Goal: Information Seeking & Learning: Check status

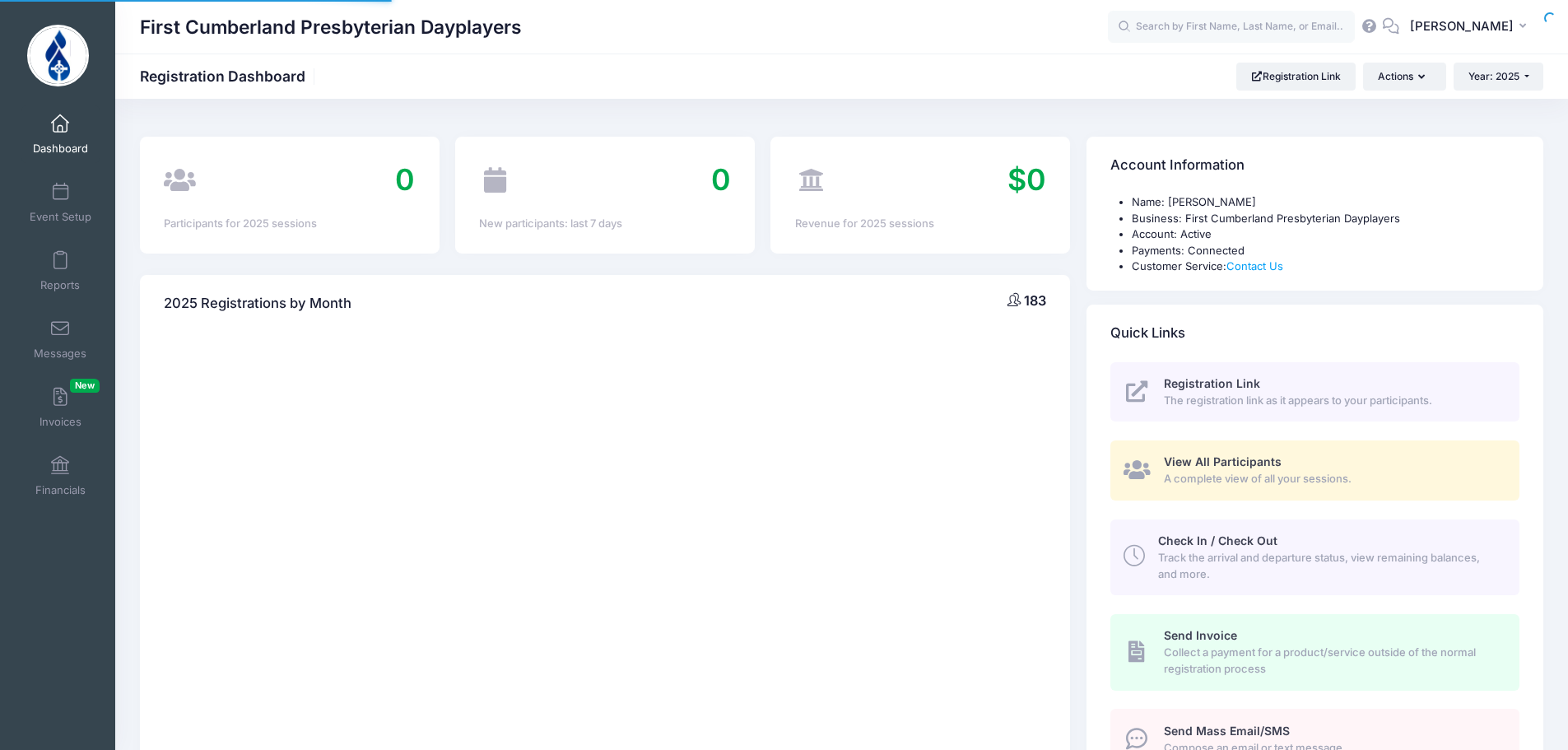
select select
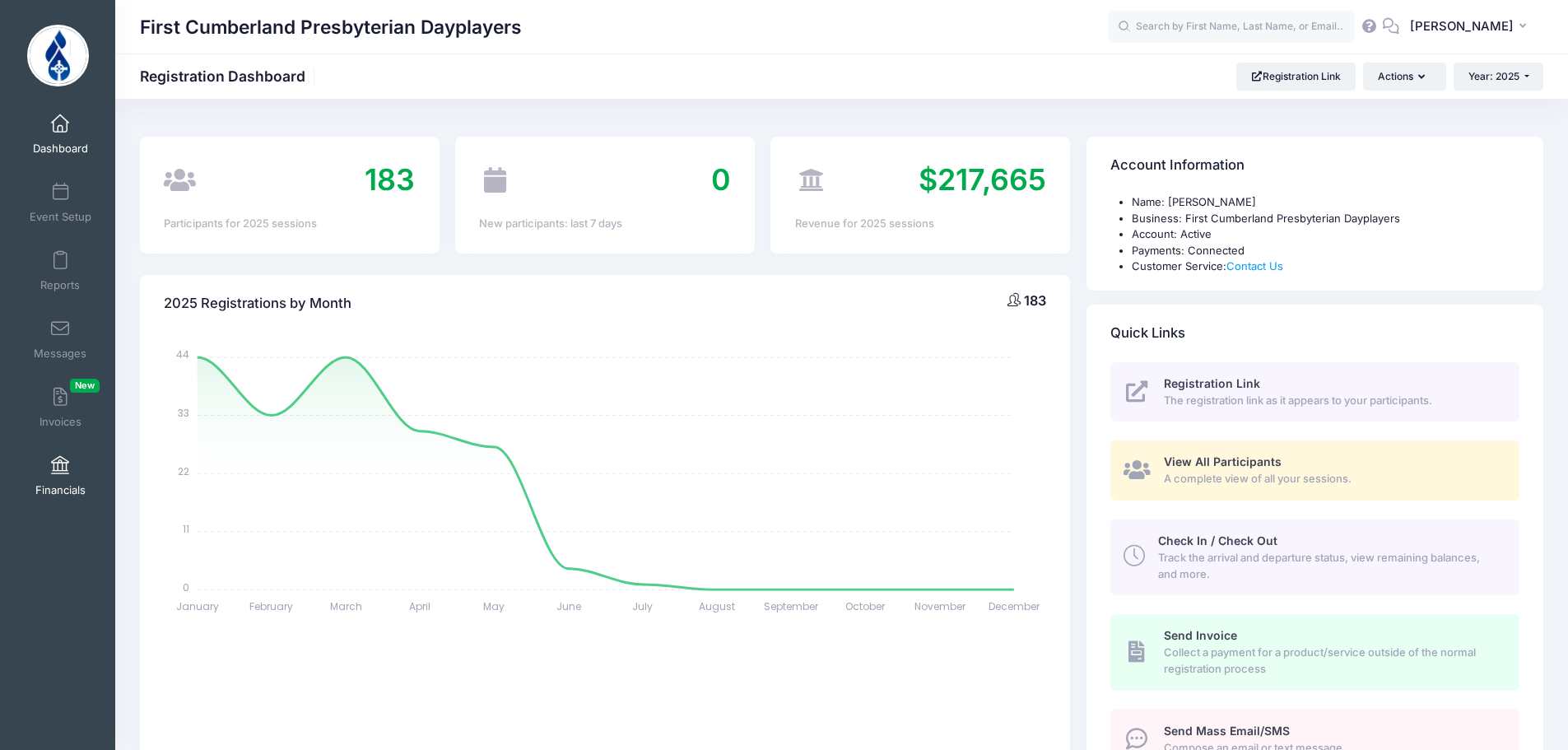
click at [60, 464] on span at bounding box center [60, 466] width 0 height 18
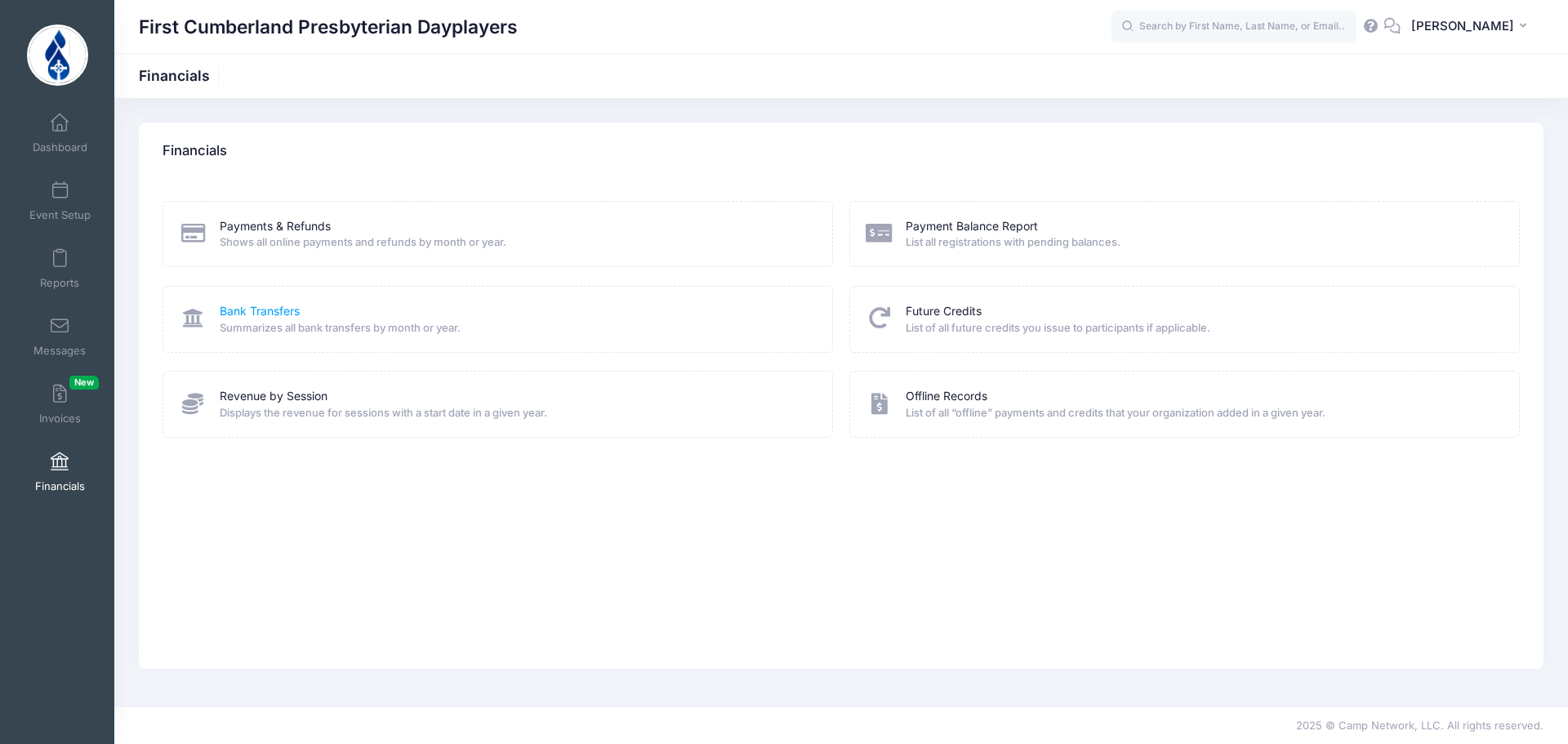
click at [289, 316] on link "Bank Transfers" at bounding box center [260, 311] width 80 height 17
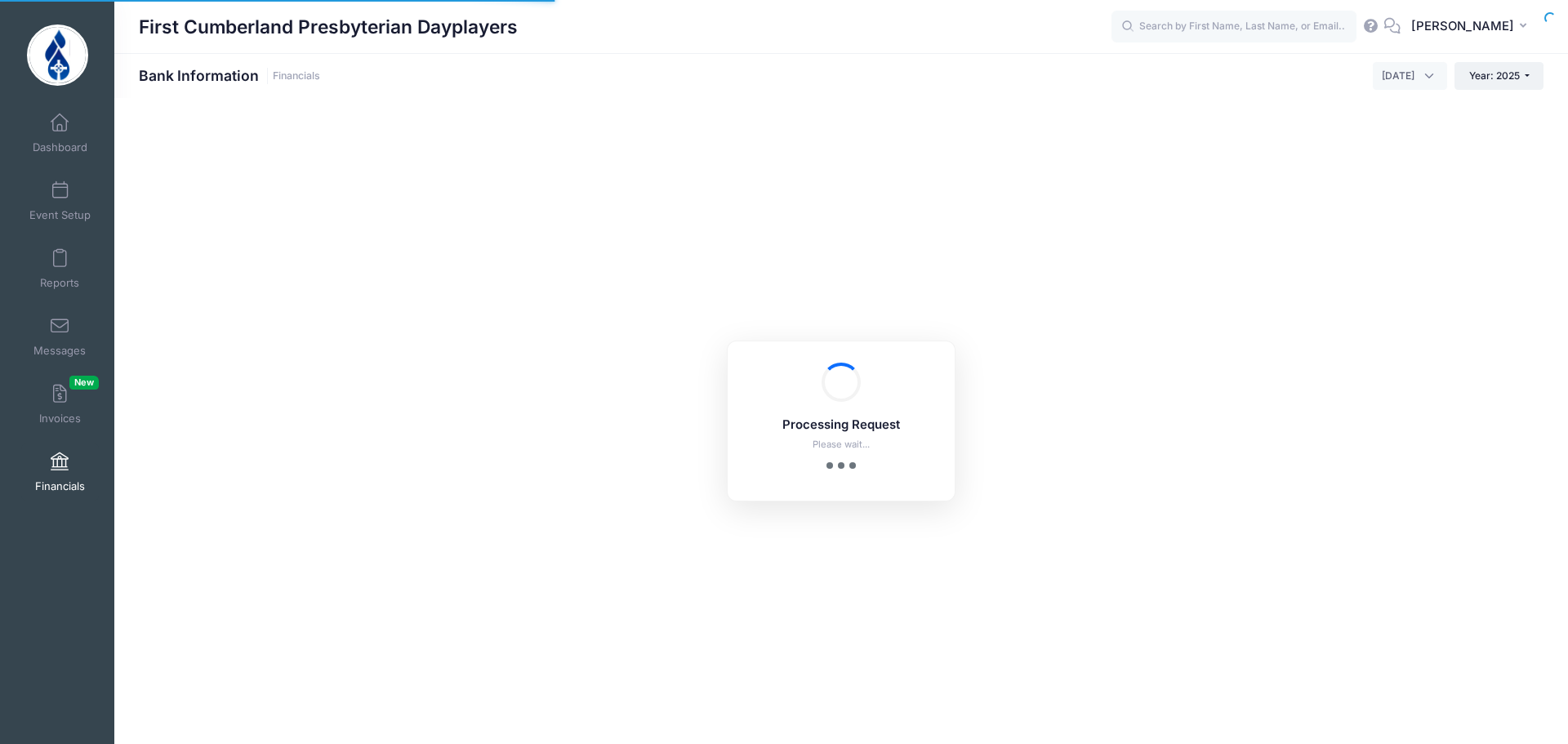
select select "10"
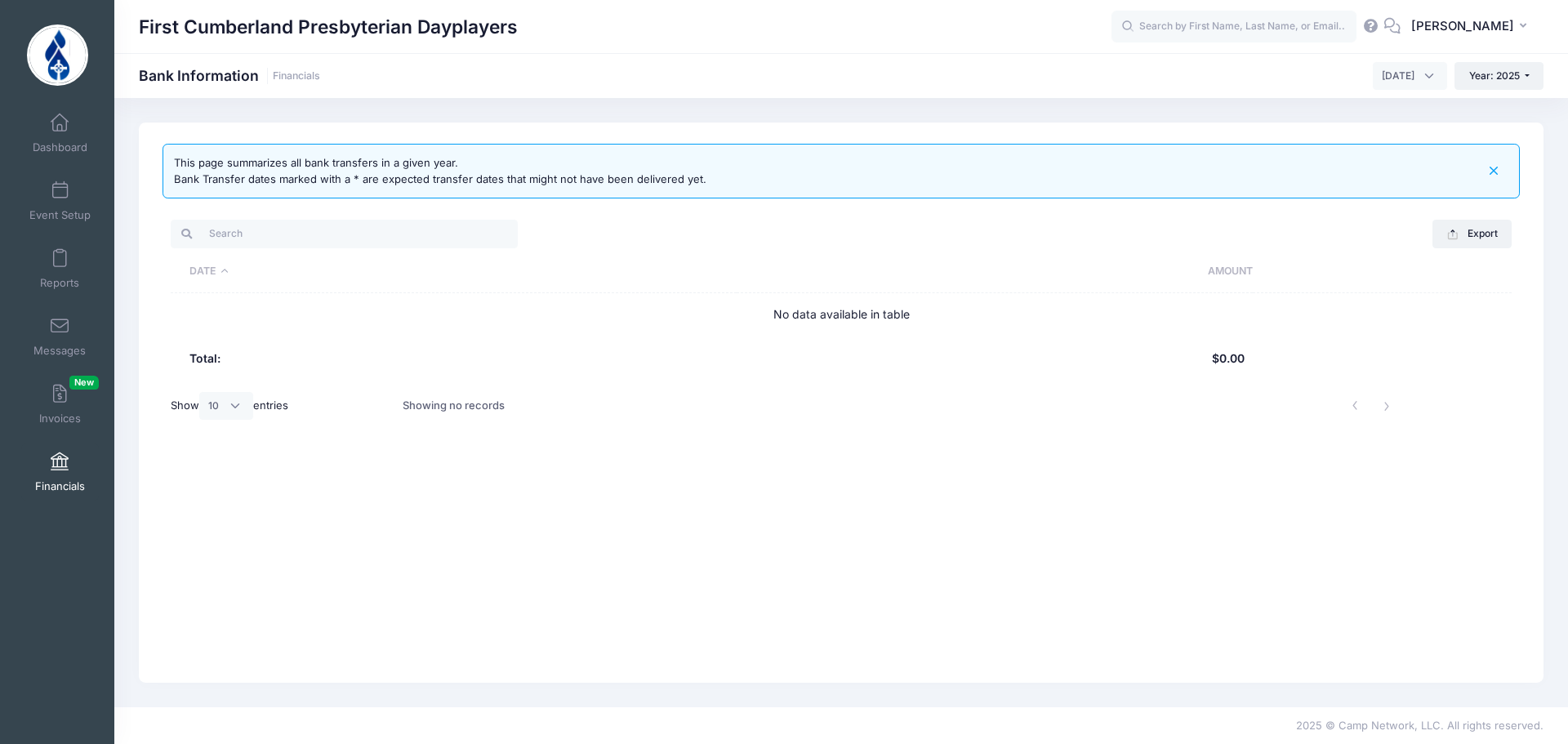
click at [222, 268] on th "Date" at bounding box center [454, 272] width 566 height 43
click at [224, 270] on th "Date" at bounding box center [454, 272] width 566 height 43
click at [1432, 75] on span "October 2025" at bounding box center [1410, 76] width 74 height 27
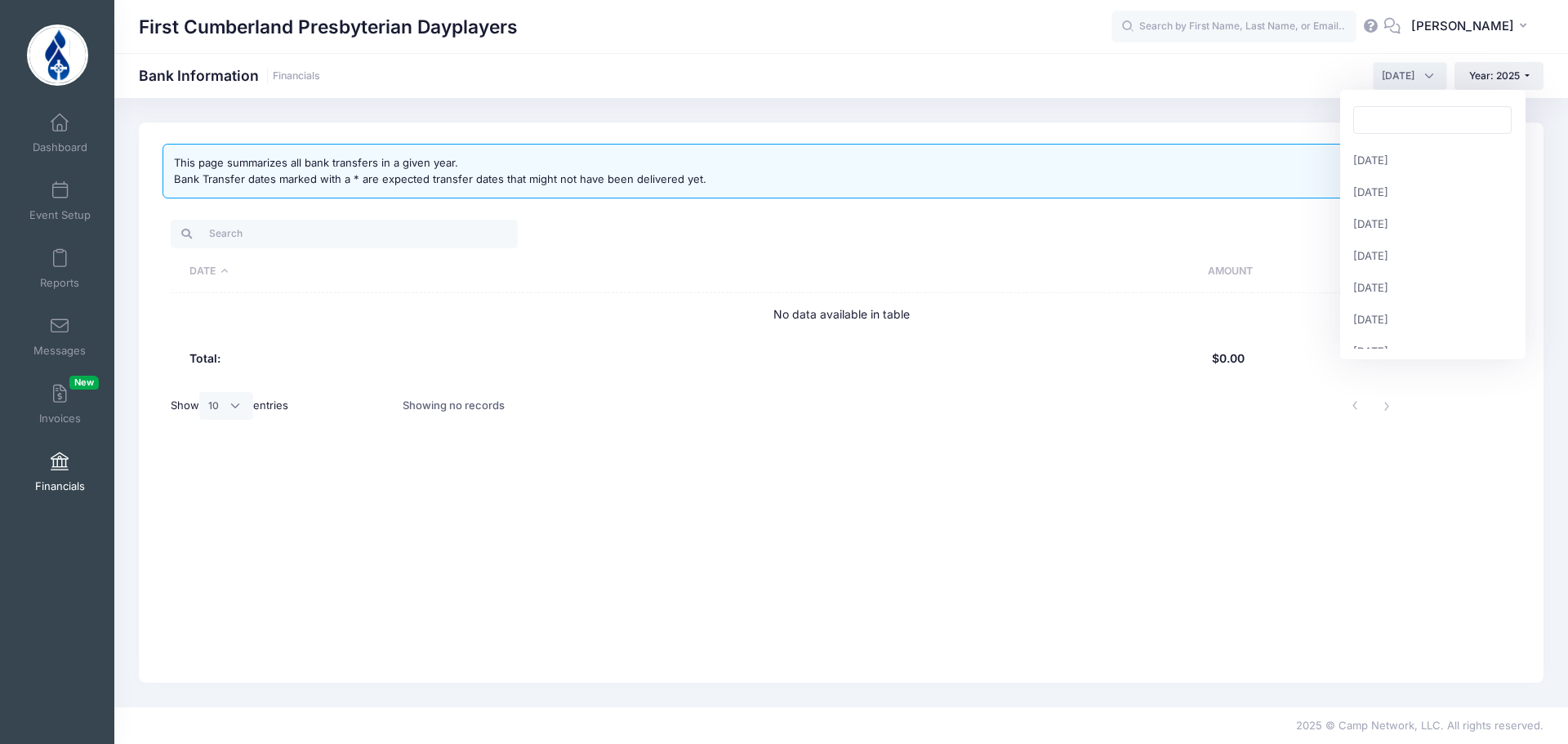
scroll to position [210, 0]
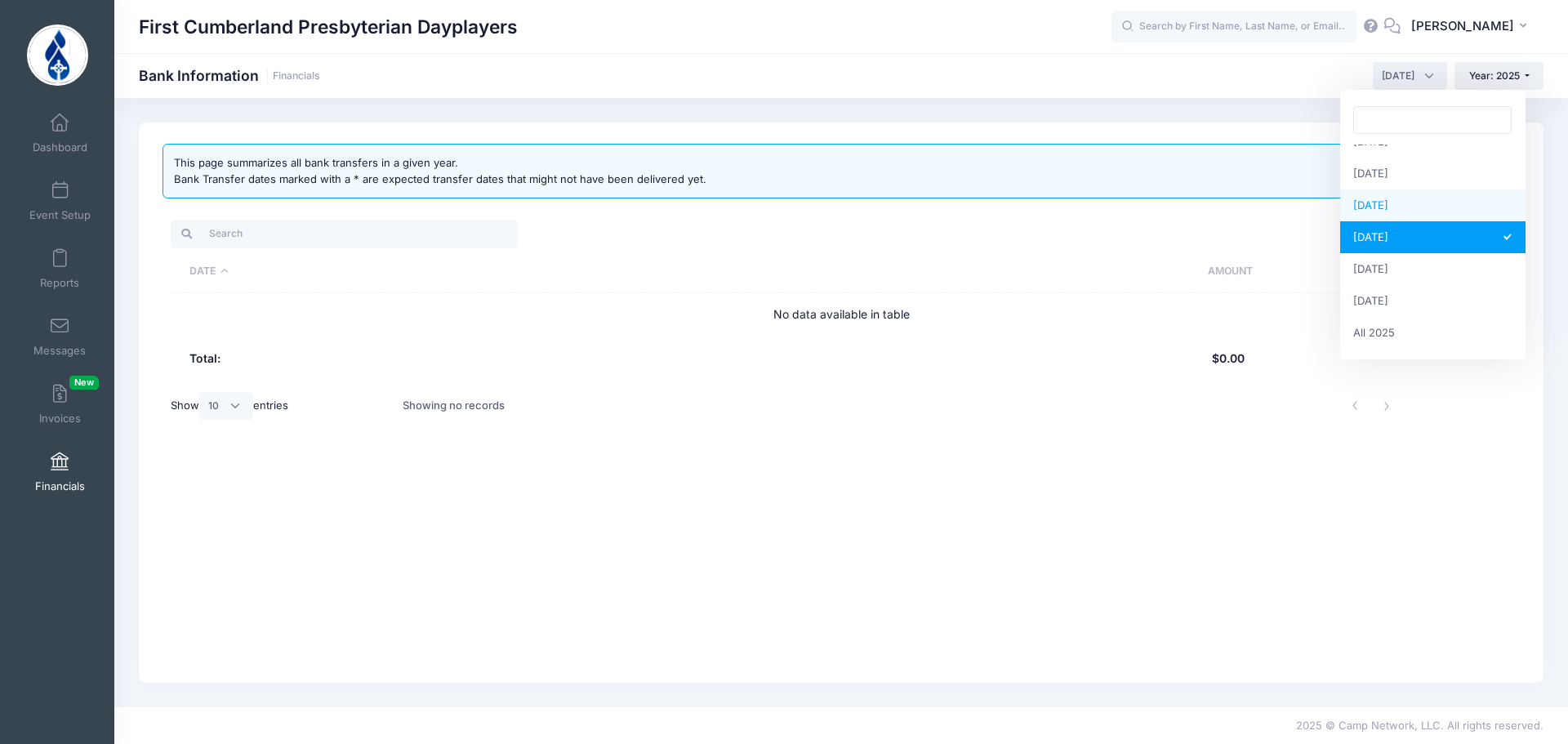
select select "9"
